Goal: Share content: Share content

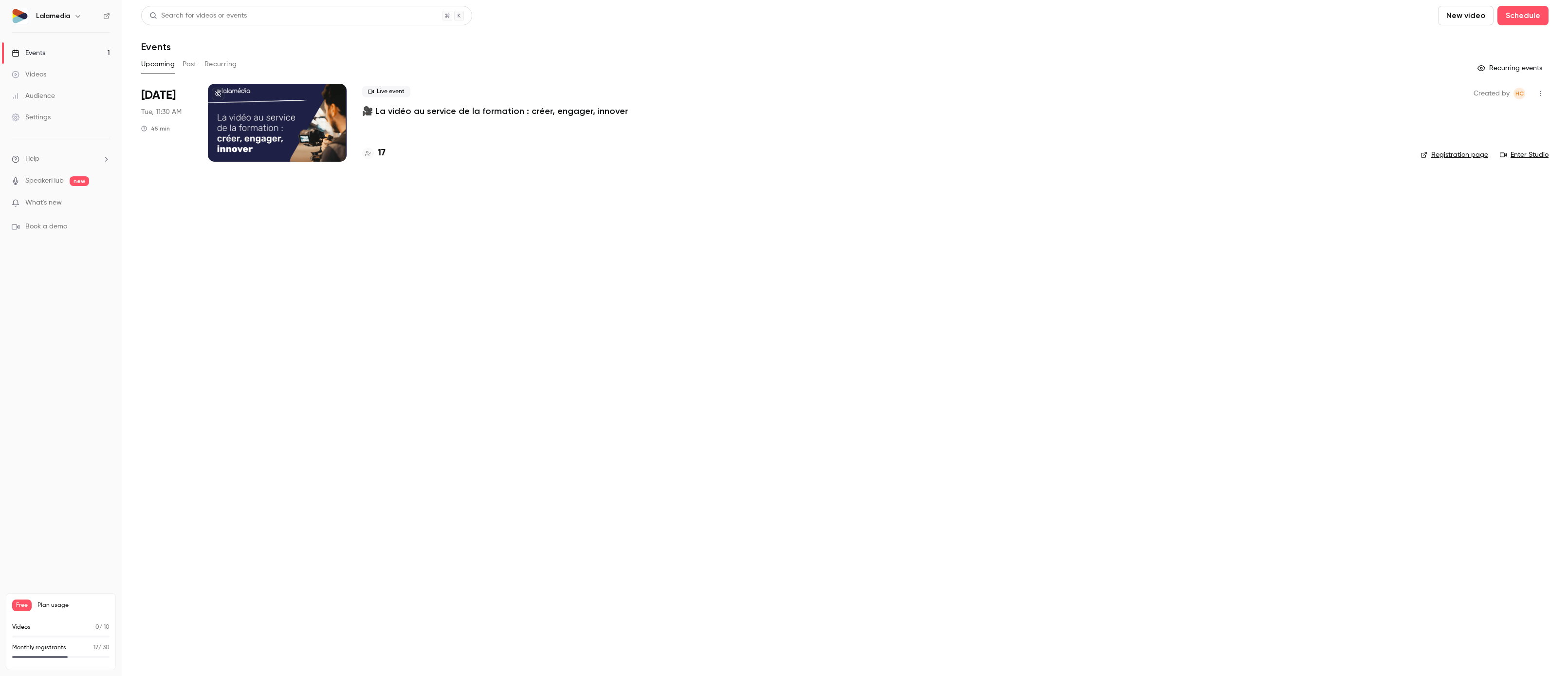
click at [67, 11] on h6 "Lalamedia" at bounding box center [53, 16] width 34 height 10
click at [74, 17] on icon "button" at bounding box center [78, 16] width 8 height 8
click at [49, 137] on div "Log out" at bounding box center [91, 141] width 111 height 10
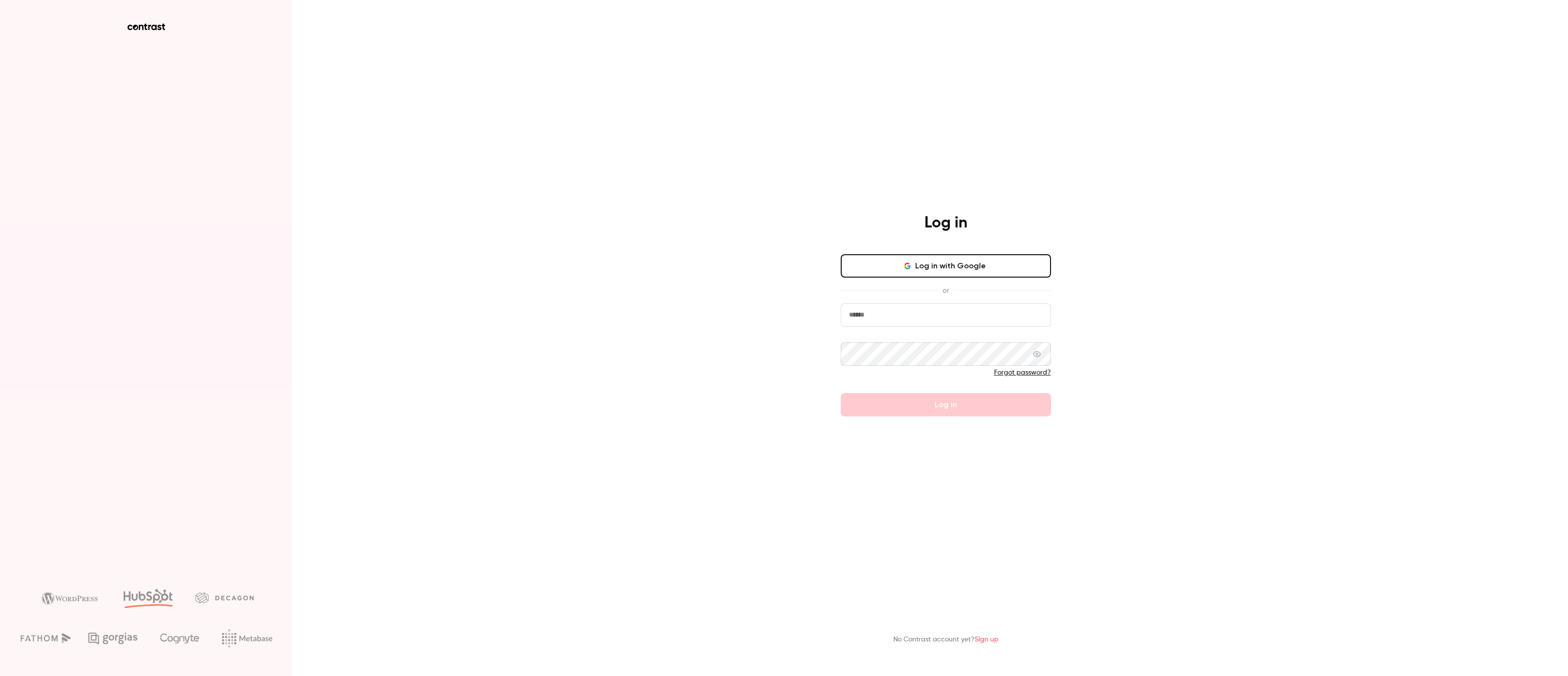
type input "**********"
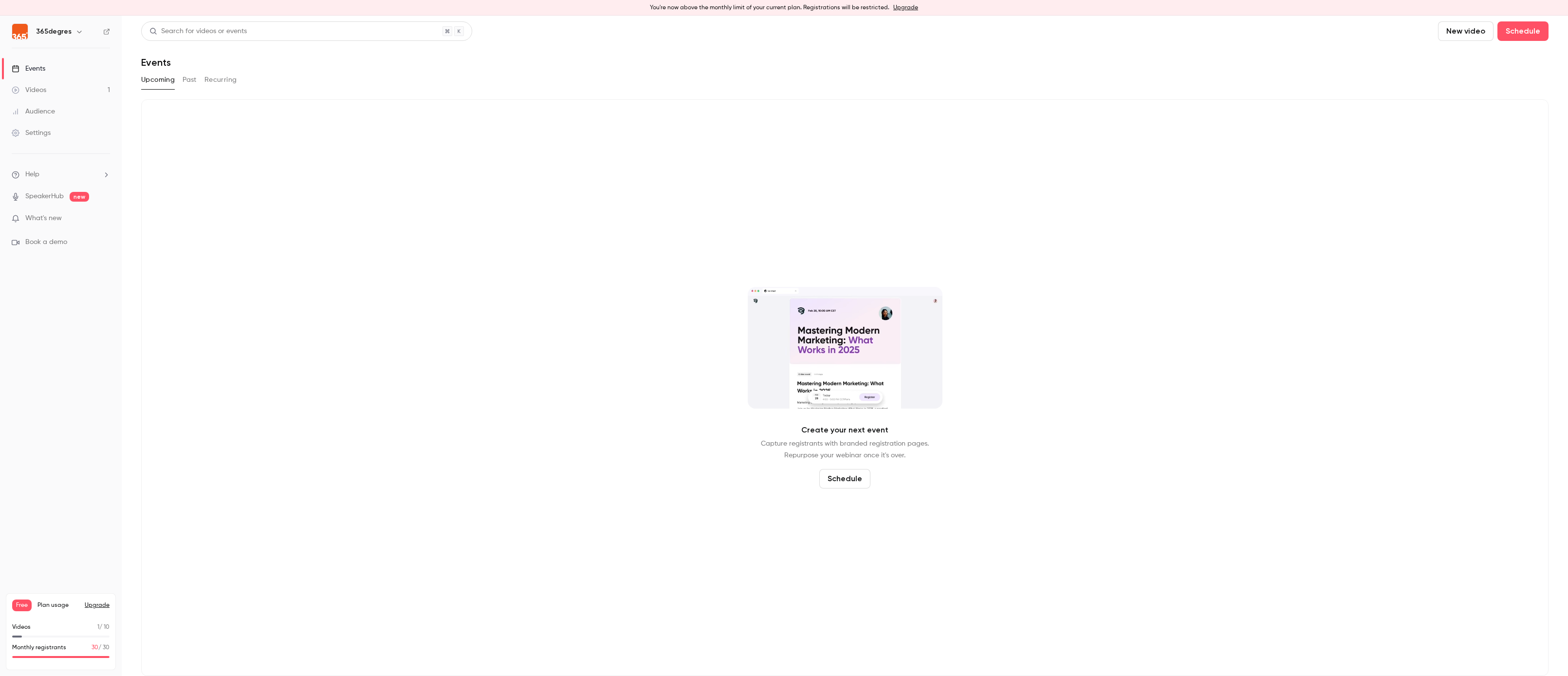
click at [64, 85] on link "Videos 1" at bounding box center [61, 90] width 121 height 21
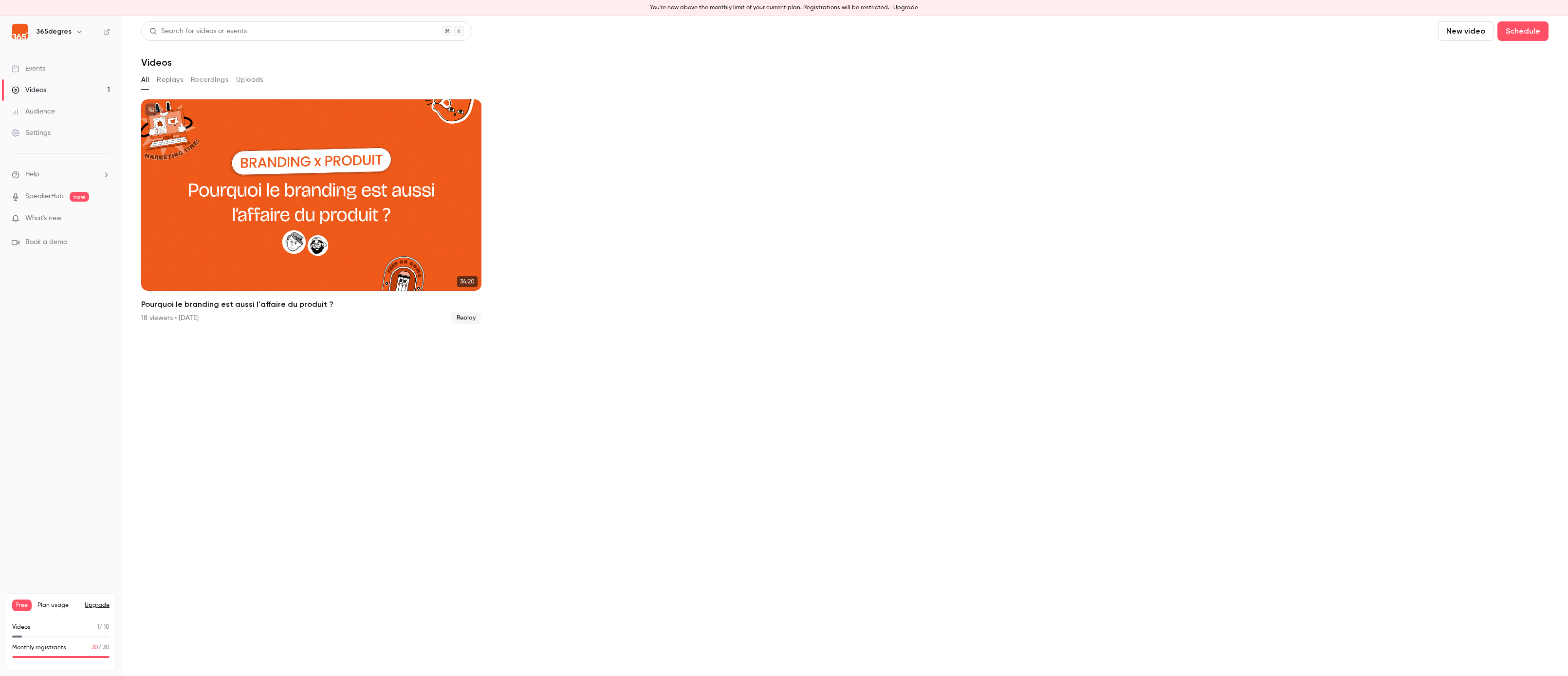
click at [170, 75] on button "Replays" at bounding box center [169, 79] width 26 height 15
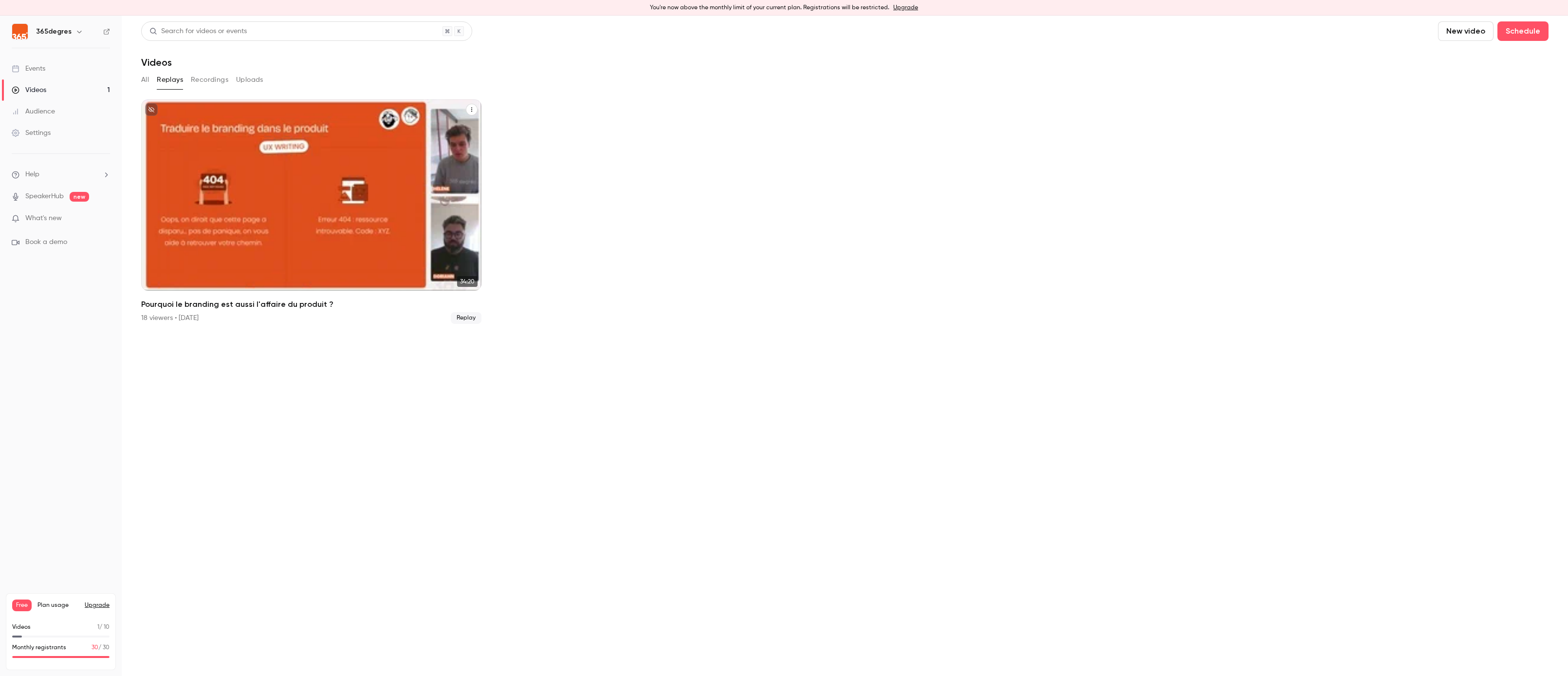
click at [470, 319] on span "Replay" at bounding box center [466, 318] width 31 height 12
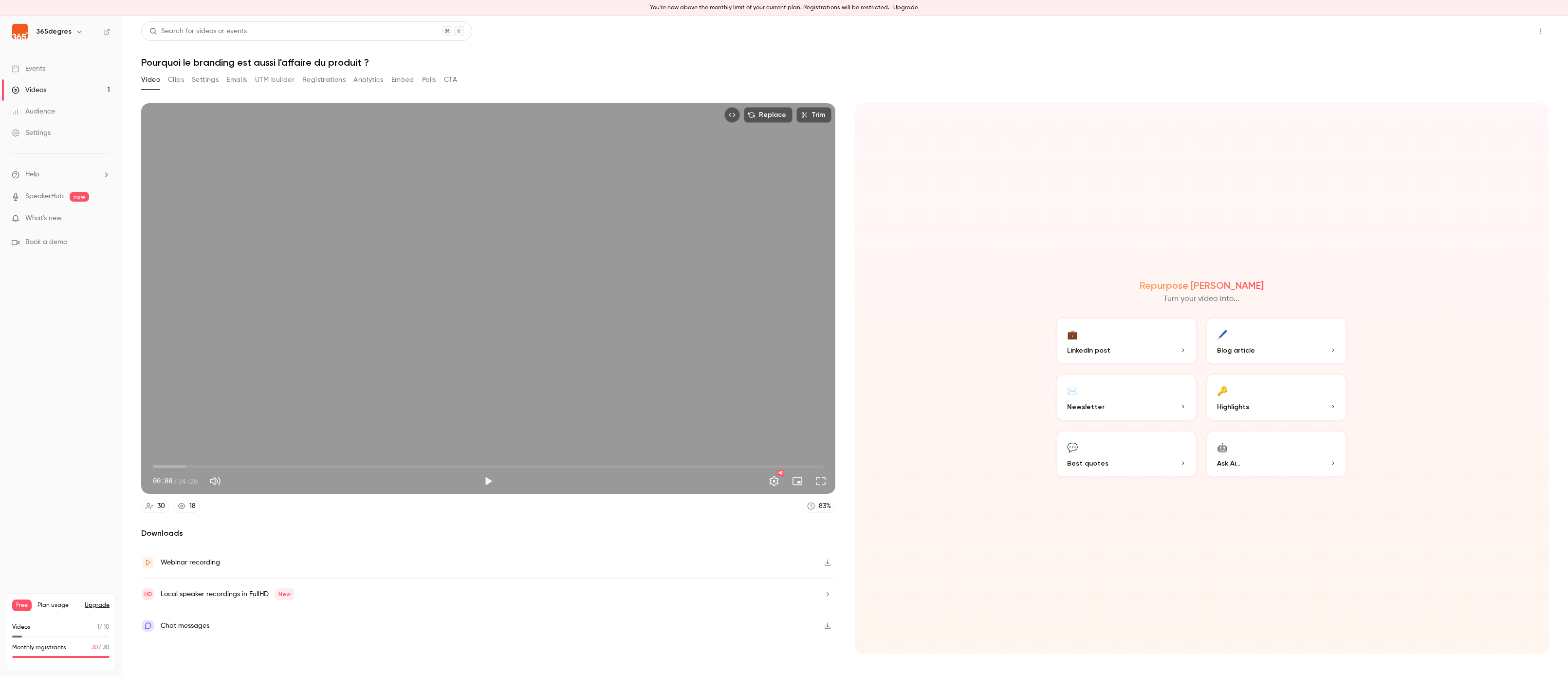
click at [1512, 33] on button "Share" at bounding box center [1506, 31] width 39 height 19
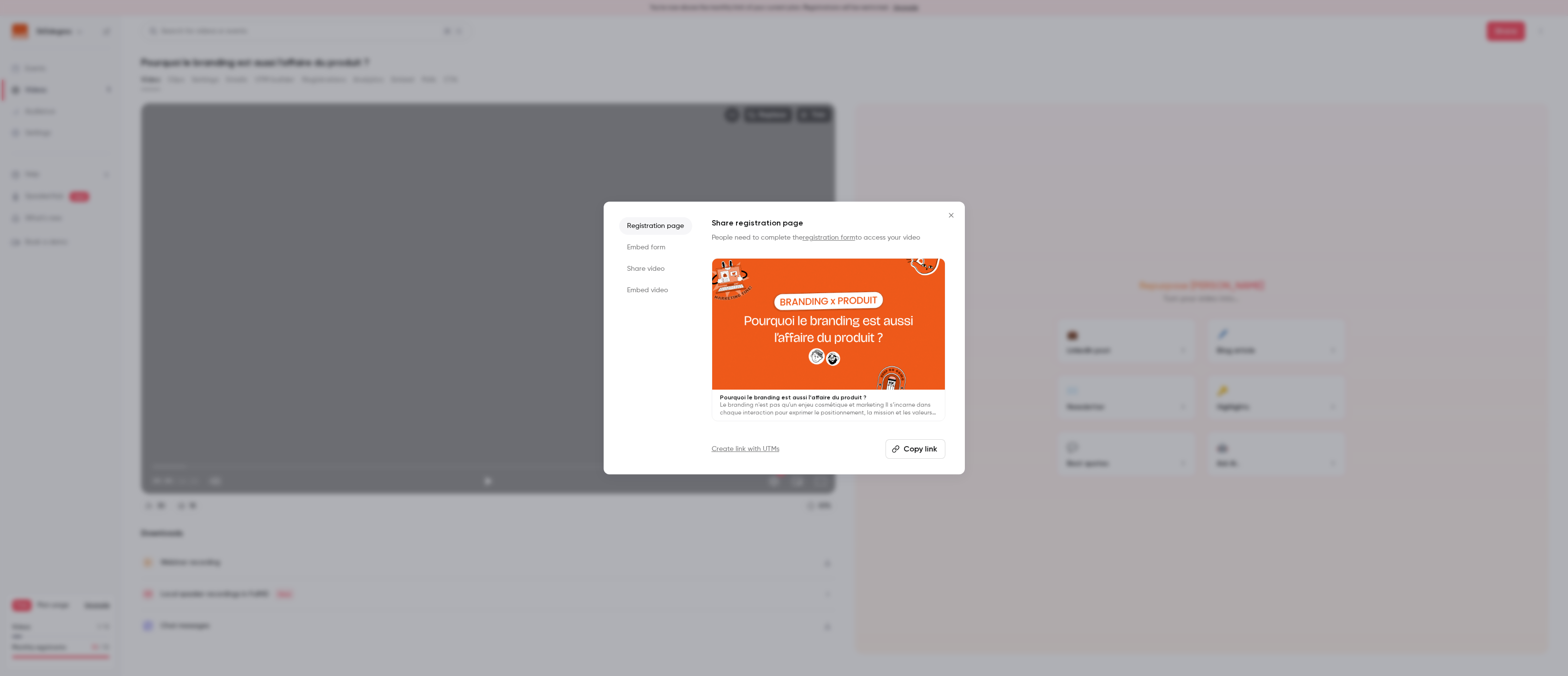
click at [654, 246] on li "Embed form" at bounding box center [655, 247] width 73 height 17
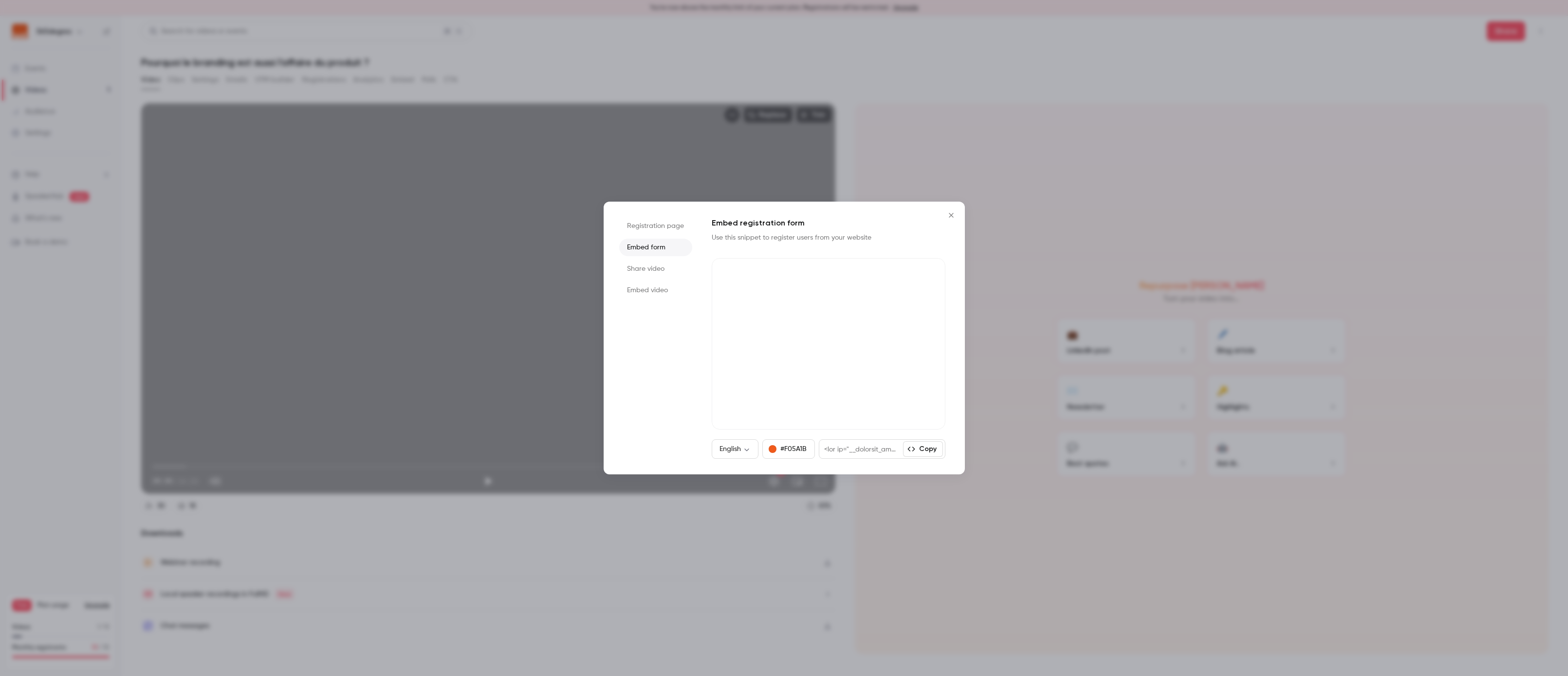
click at [653, 267] on li "Share video" at bounding box center [655, 269] width 73 height 17
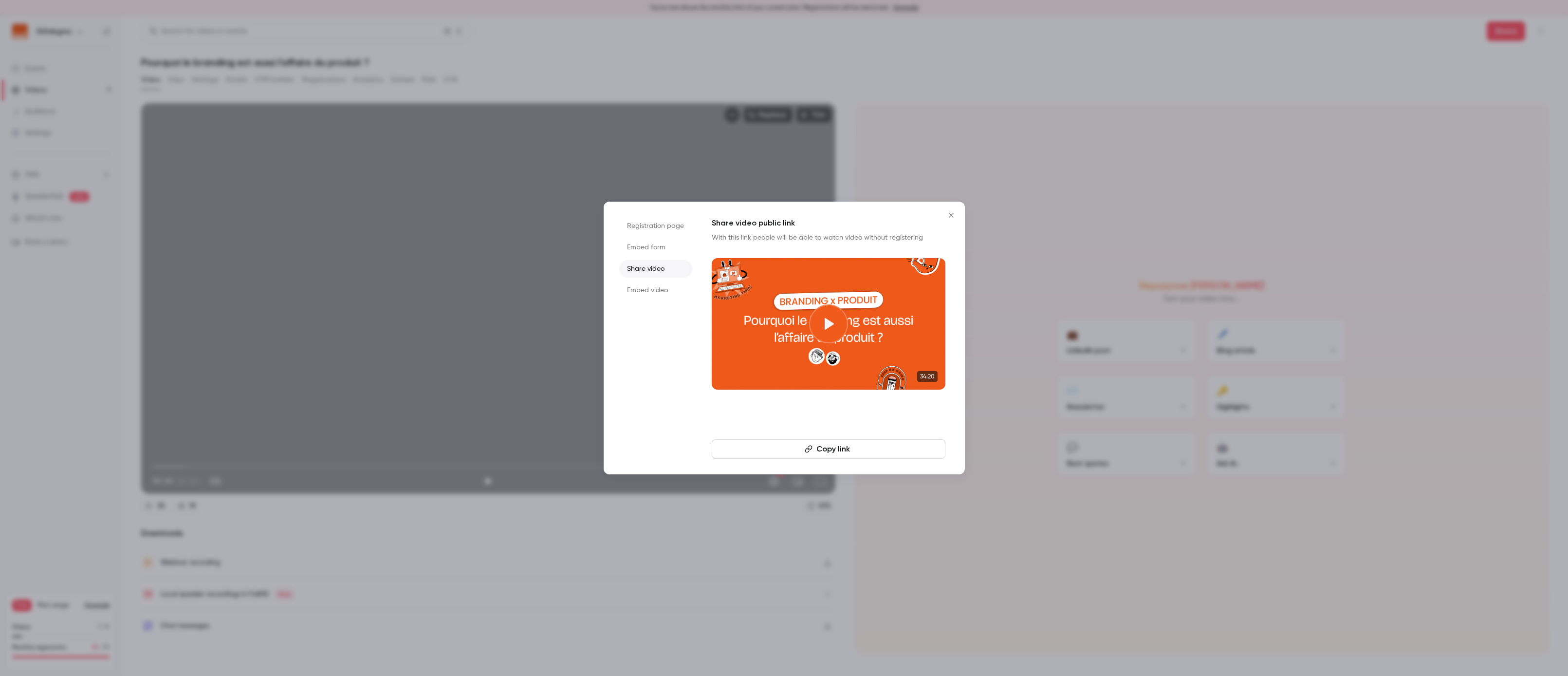
click at [654, 290] on li "Embed video" at bounding box center [655, 290] width 73 height 17
click at [653, 271] on li "Share video" at bounding box center [655, 269] width 73 height 17
click at [814, 449] on button "Copy link" at bounding box center [829, 448] width 234 height 19
